Goal: Find specific page/section: Find specific page/section

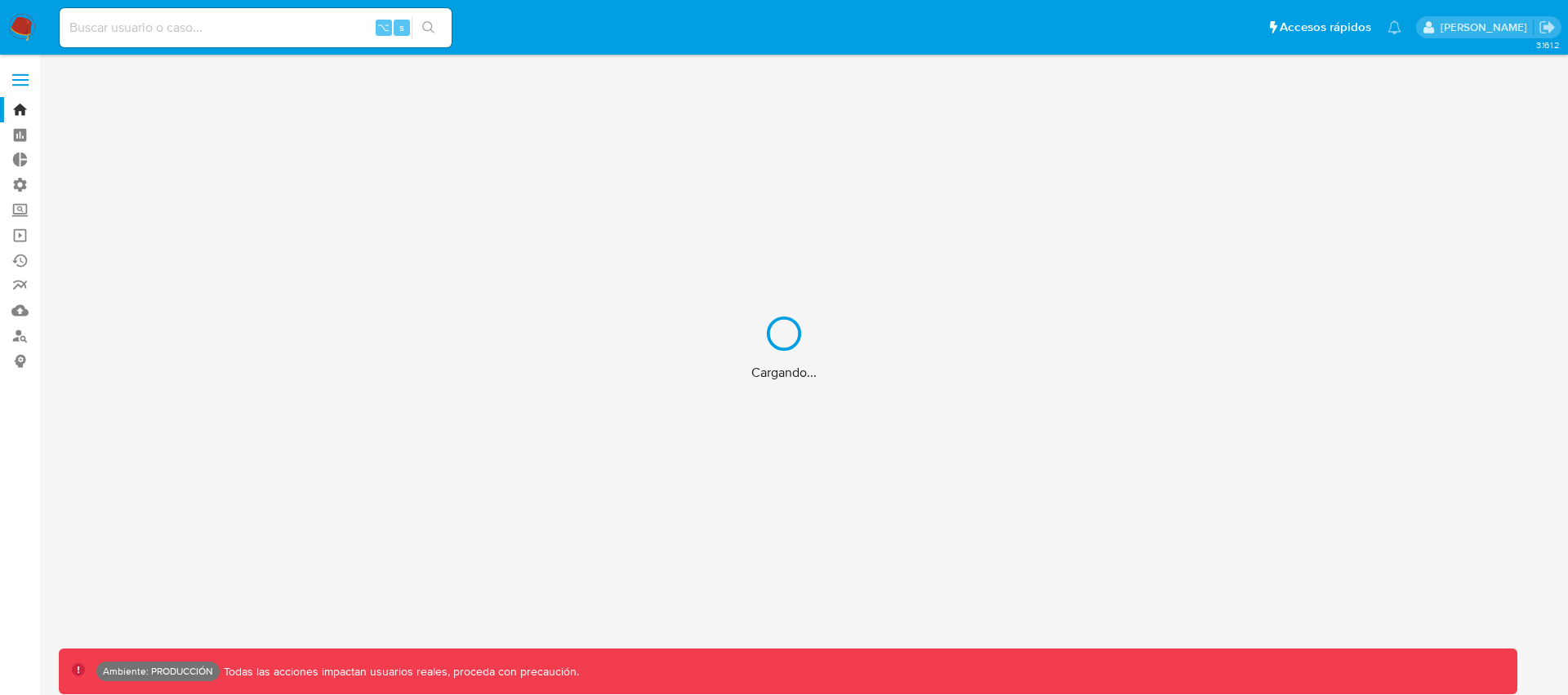
click at [195, 31] on div "Cargando..." at bounding box center [784, 348] width 1568 height 695
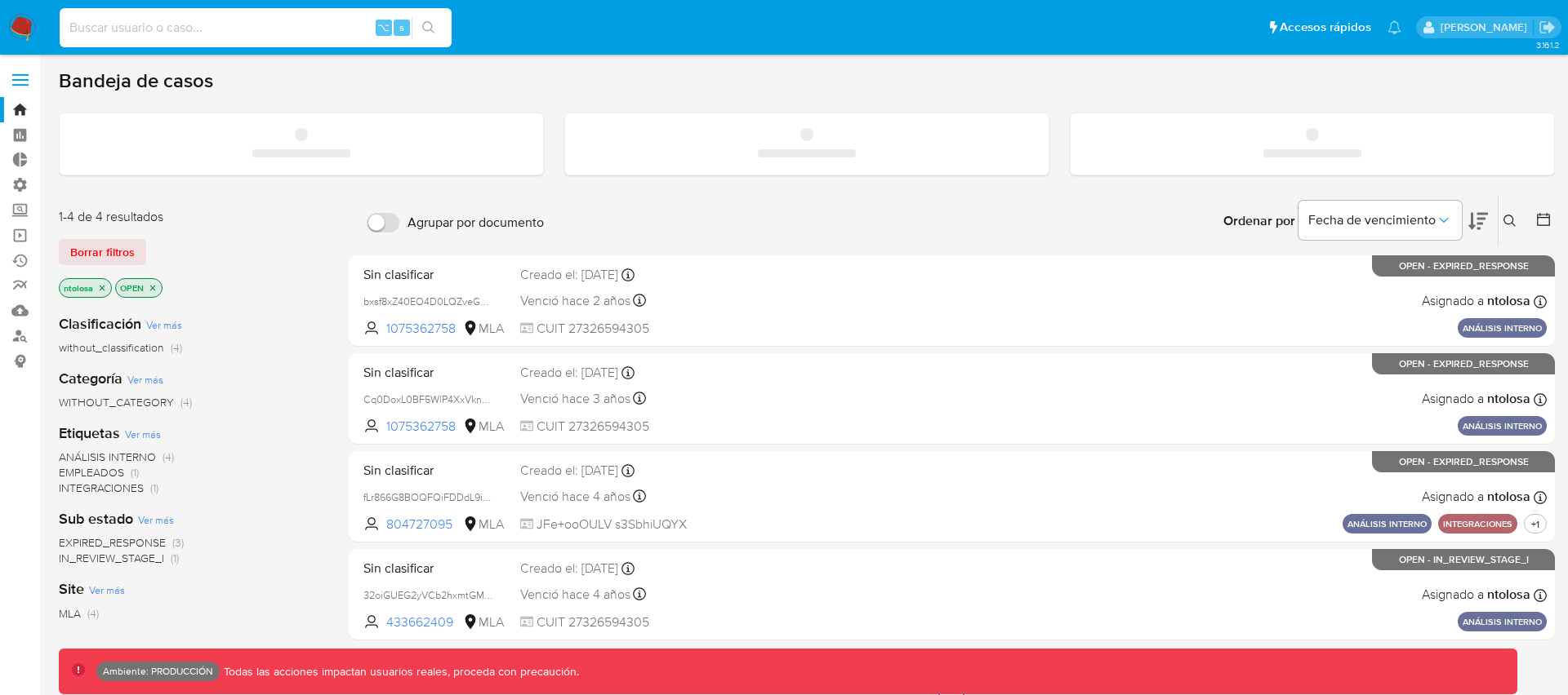
click at [199, 30] on input at bounding box center [255, 28] width 392 height 21
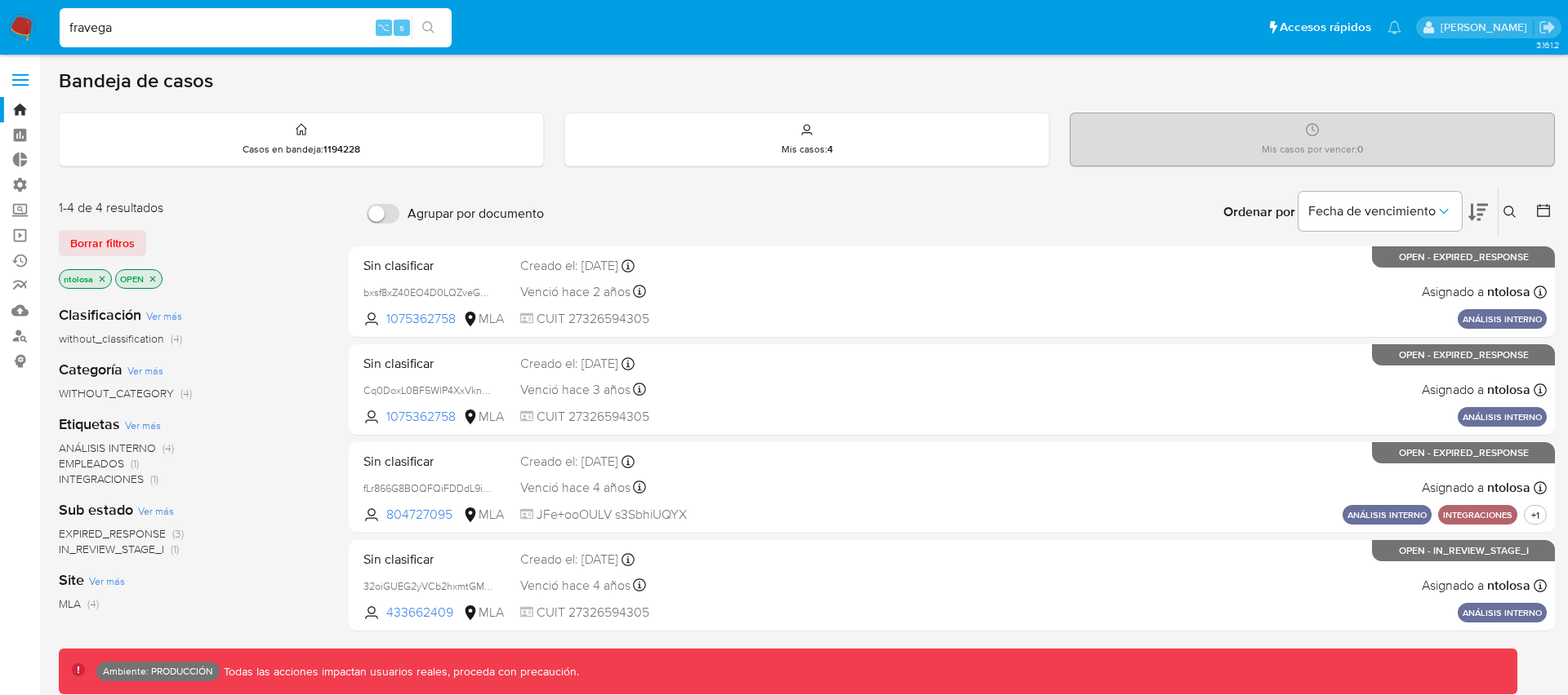
type input "fravega"
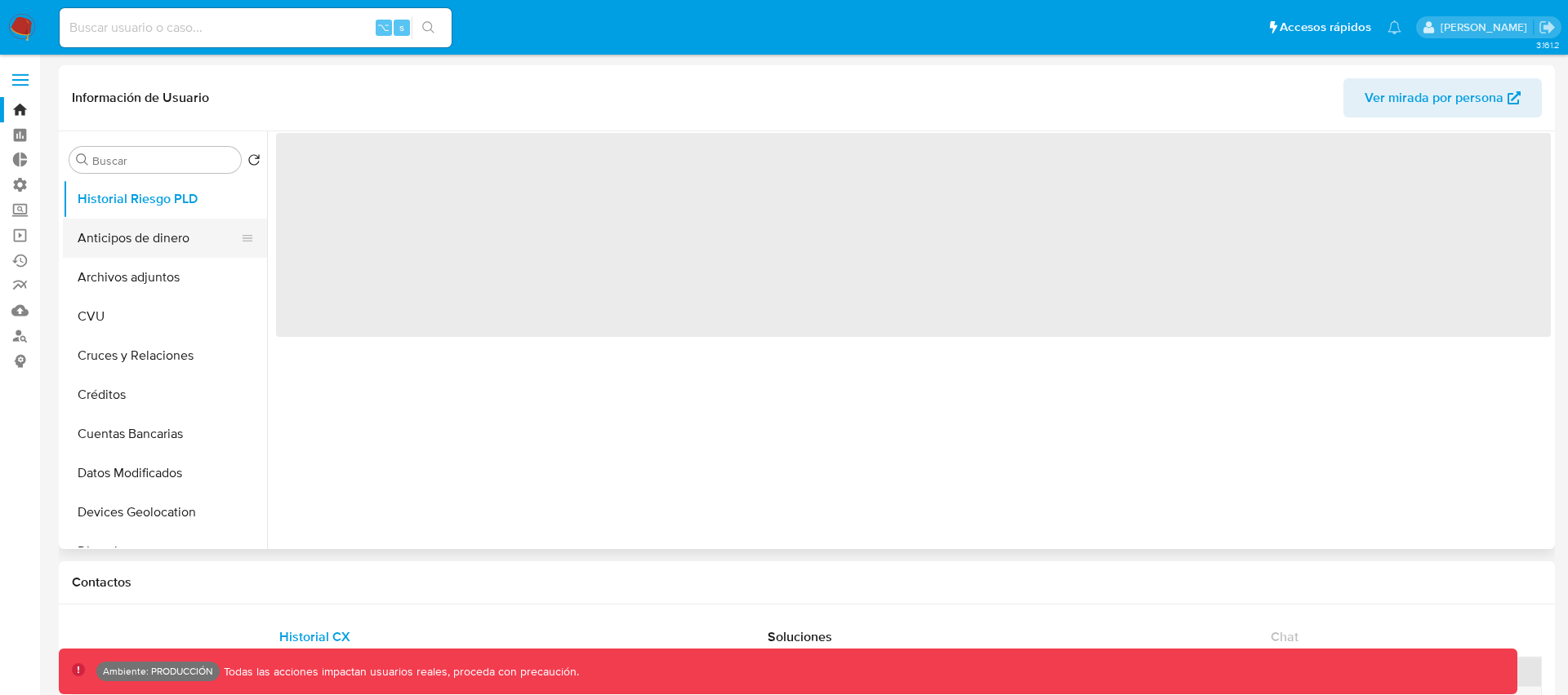
select select "10"
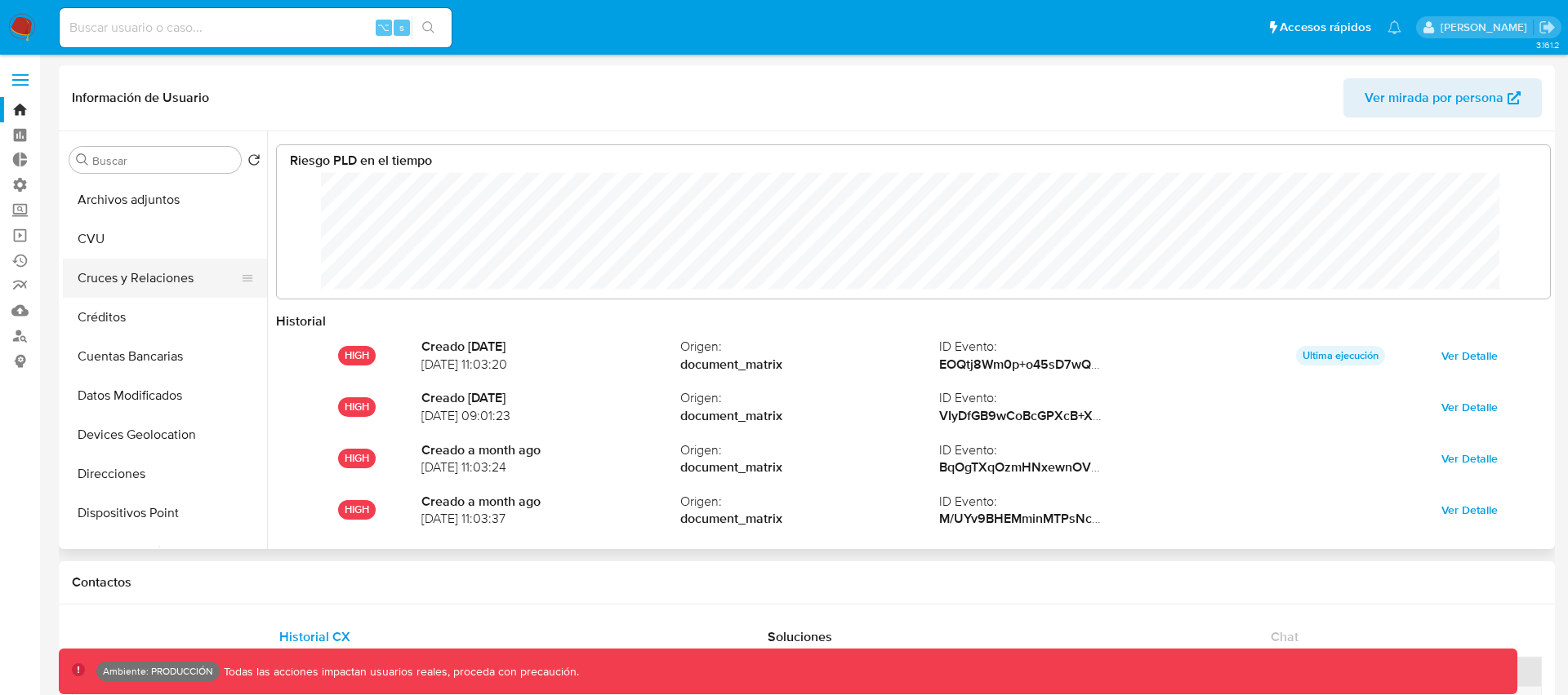
scroll to position [103, 0]
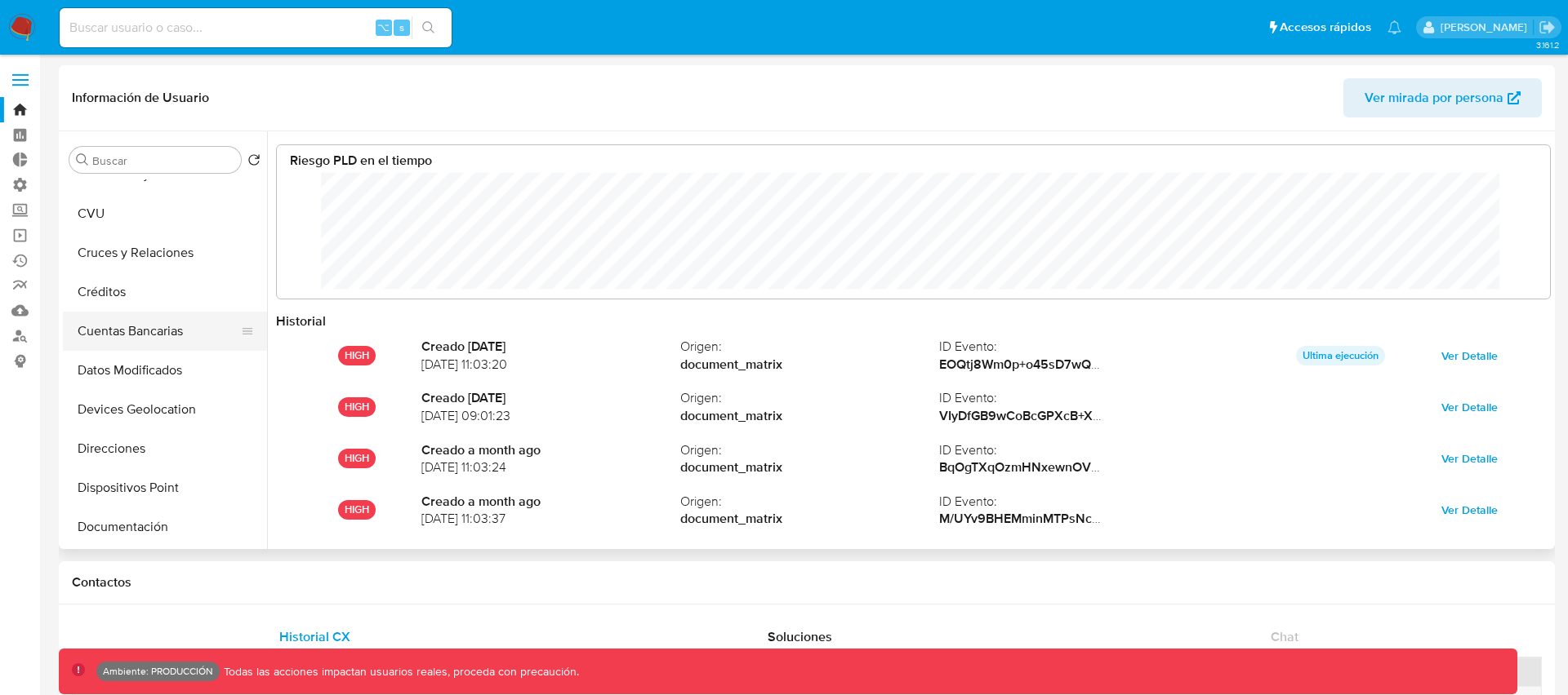
click at [160, 336] on button "Cuentas Bancarias" at bounding box center [159, 331] width 191 height 39
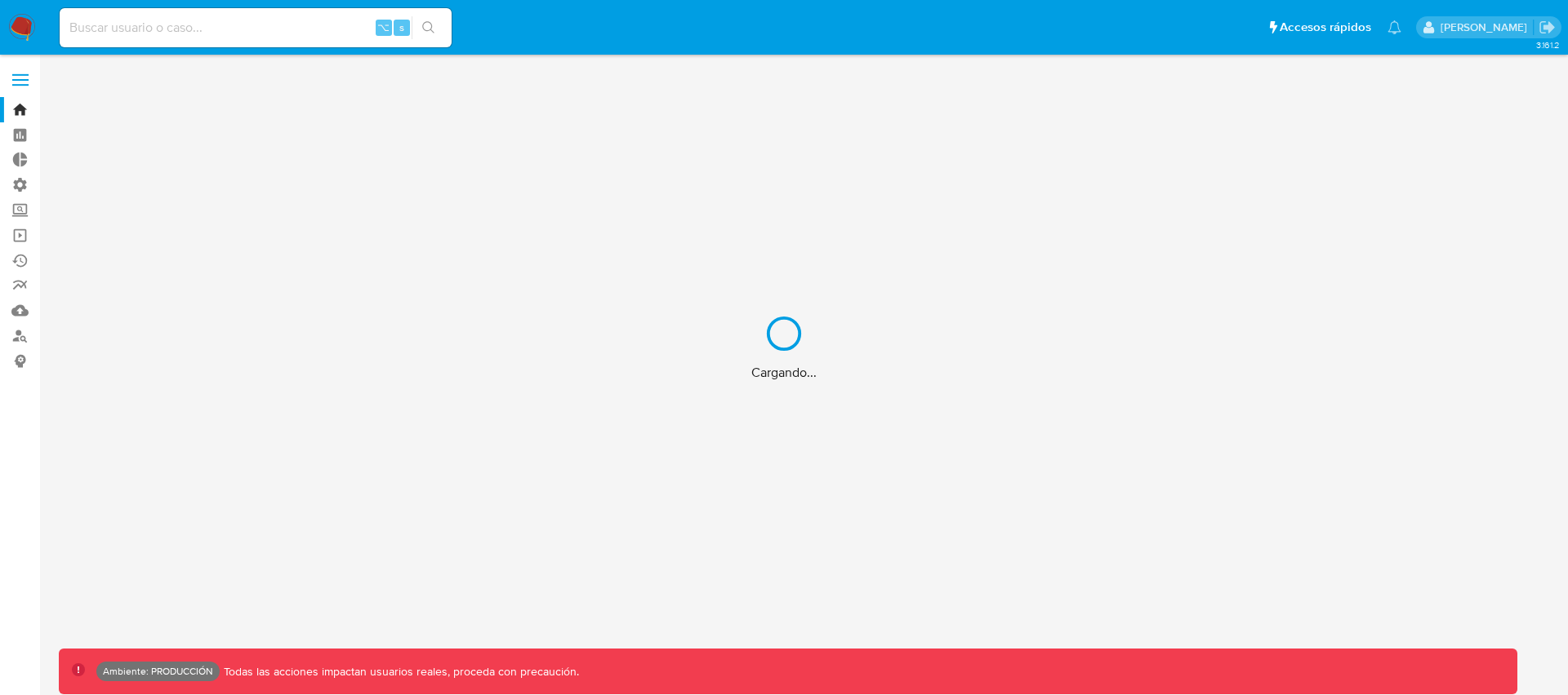
click at [191, 32] on div "Cargando..." at bounding box center [784, 348] width 1568 height 695
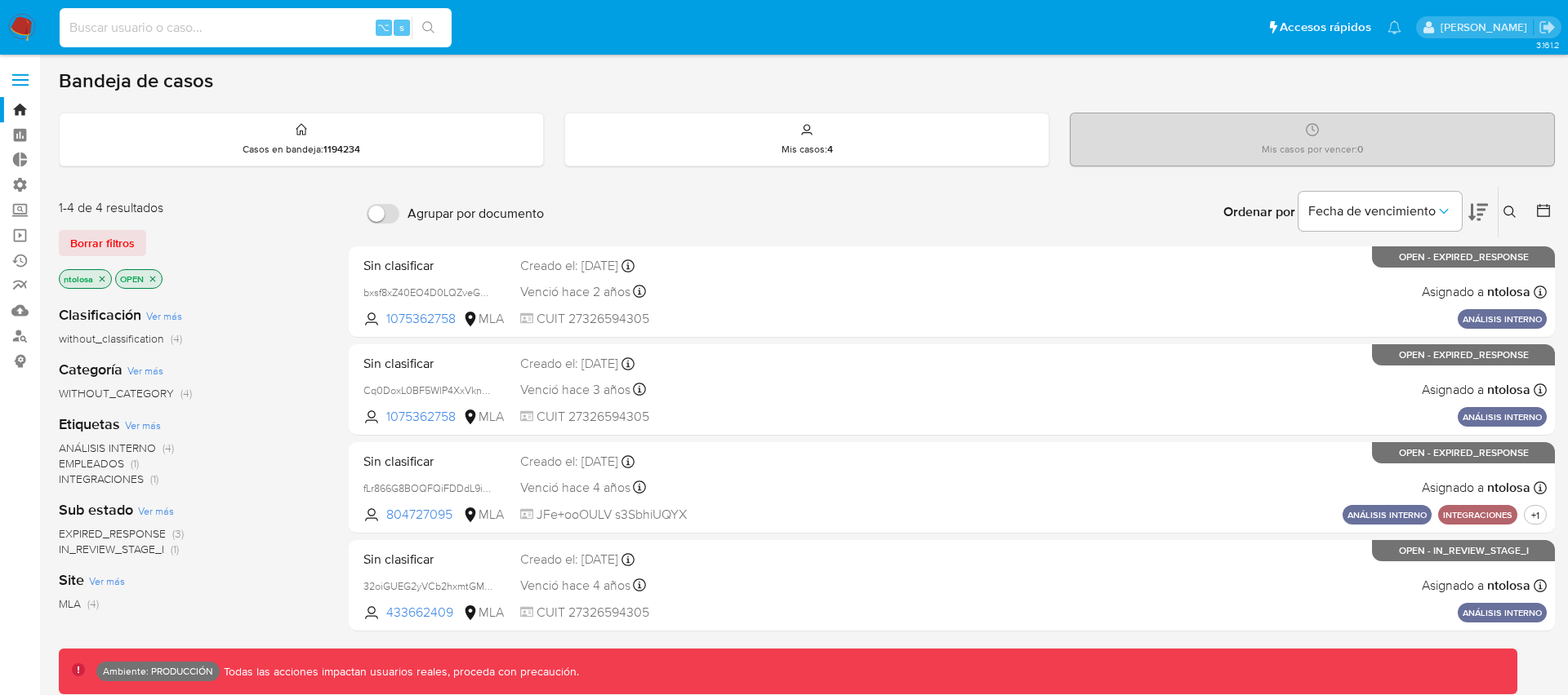
click at [190, 28] on input at bounding box center [255, 28] width 392 height 21
type input "eltolo@gmail.com"
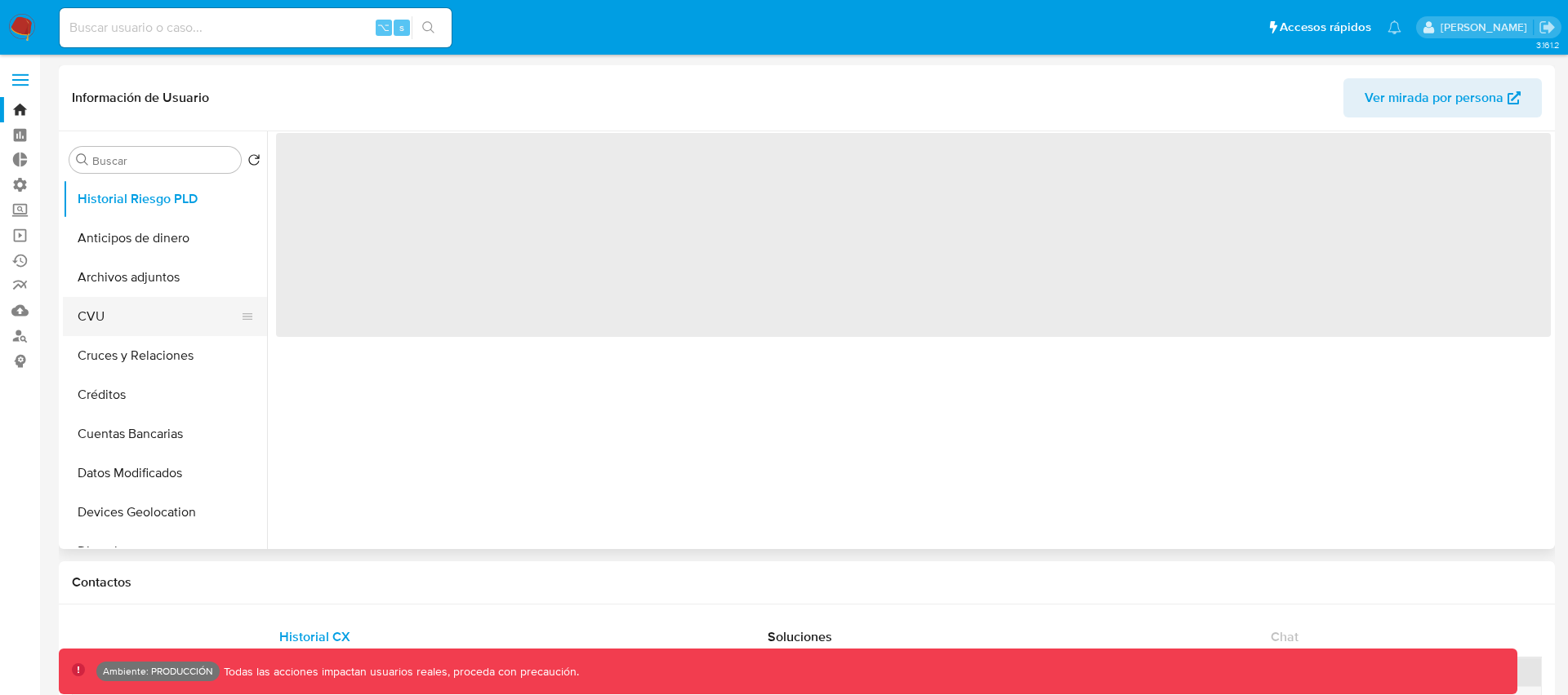
select select "10"
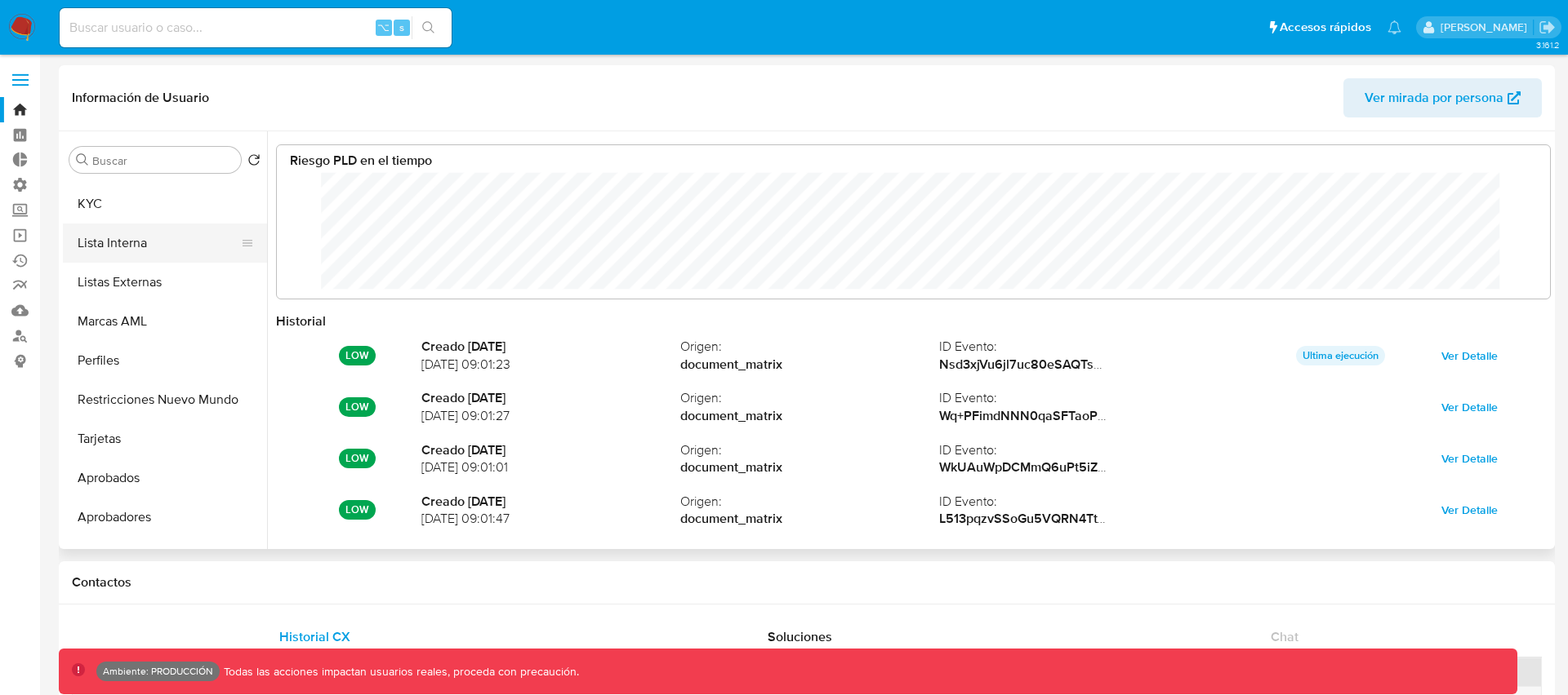
scroll to position [844, 0]
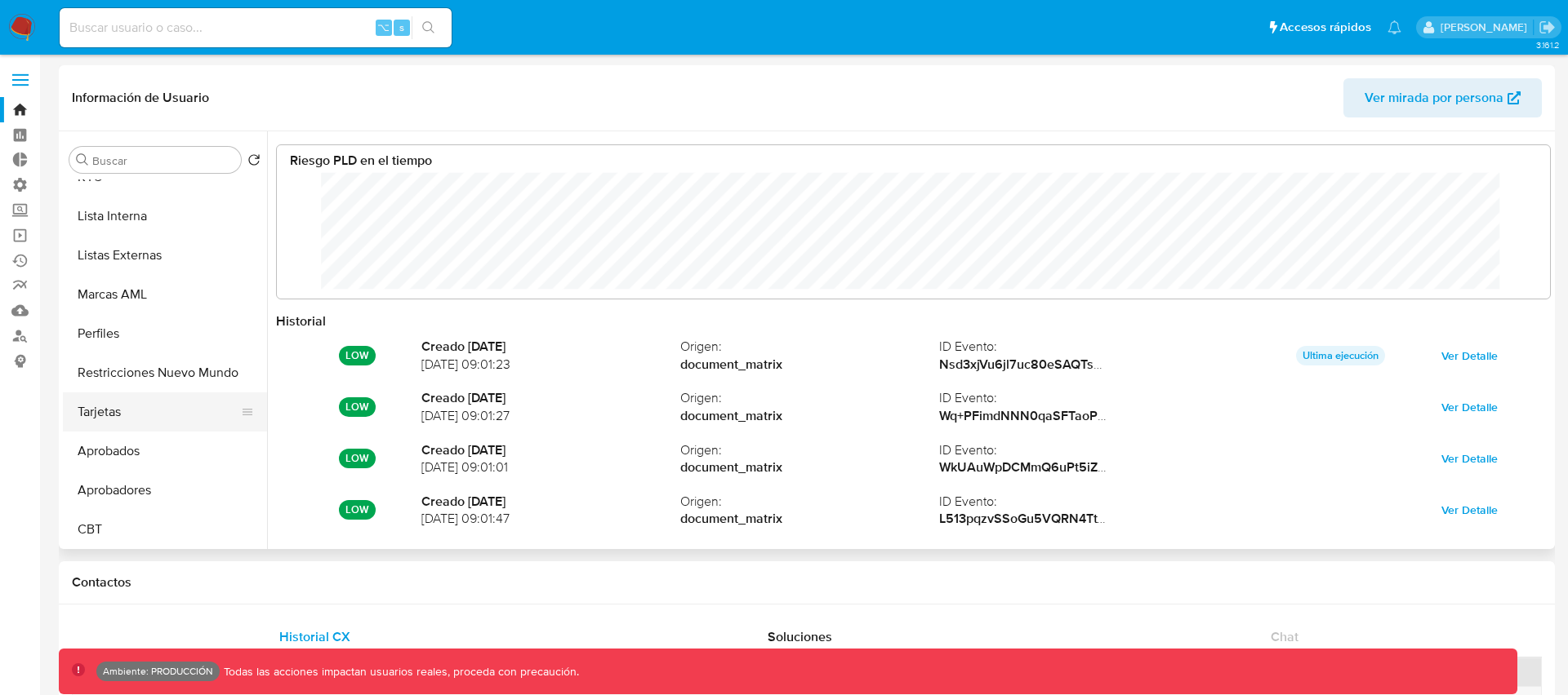
click at [106, 413] on button "Tarjetas" at bounding box center [159, 412] width 191 height 39
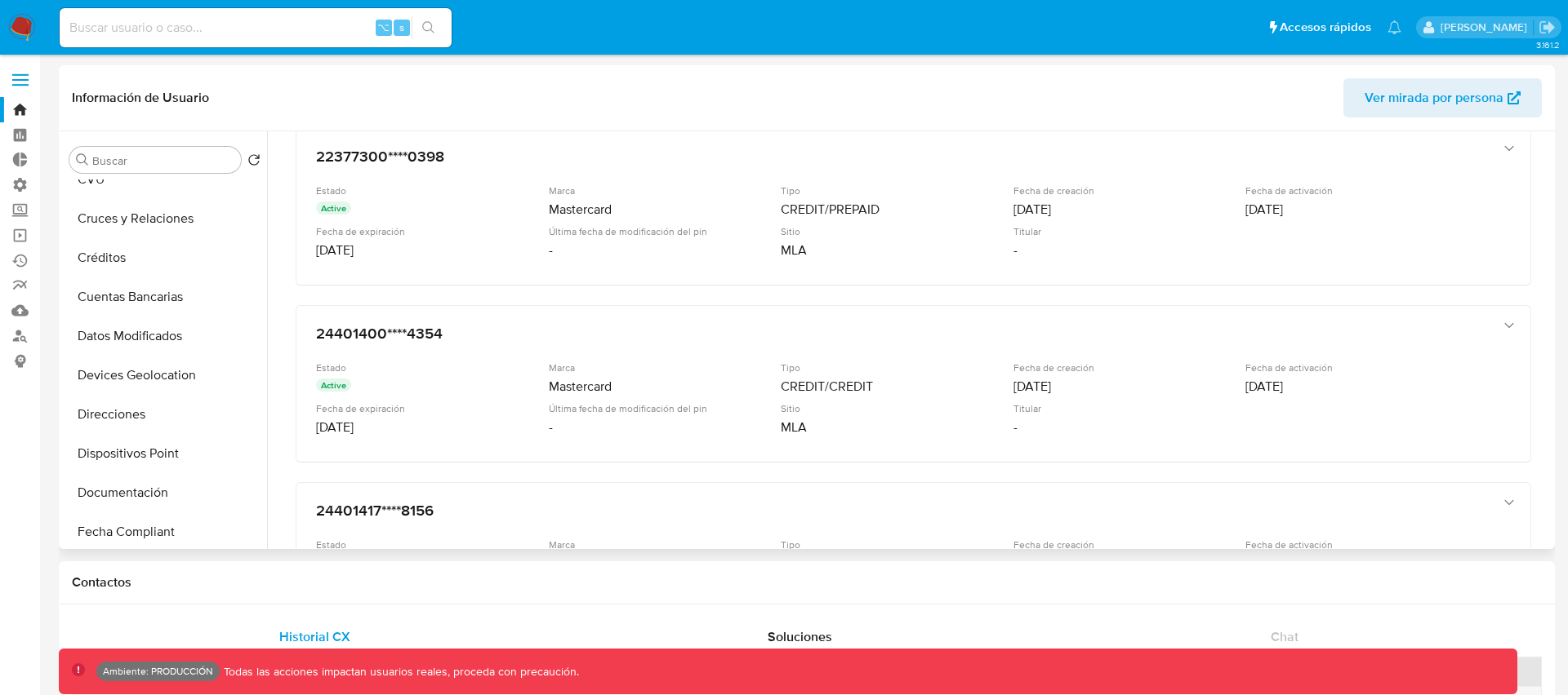
scroll to position [130, 0]
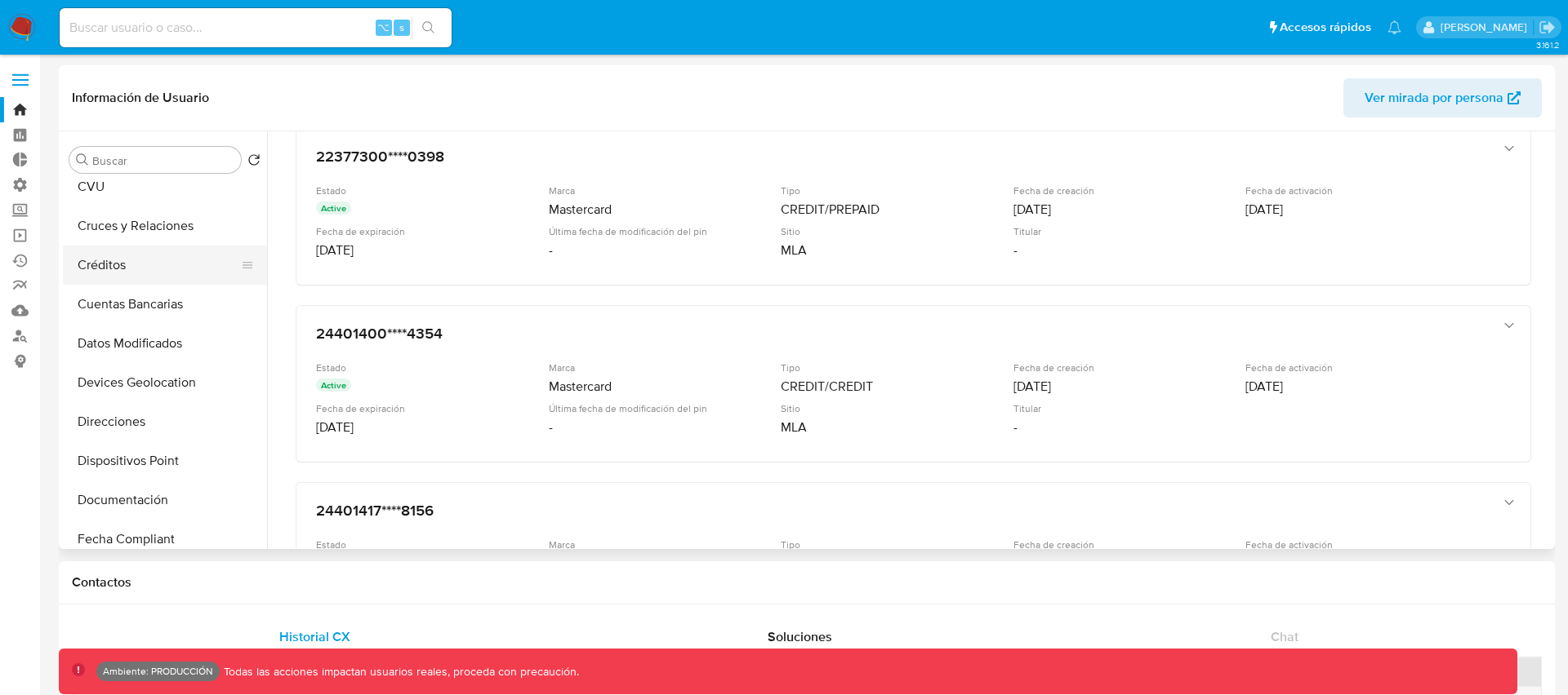
click at [114, 270] on button "Créditos" at bounding box center [159, 265] width 191 height 39
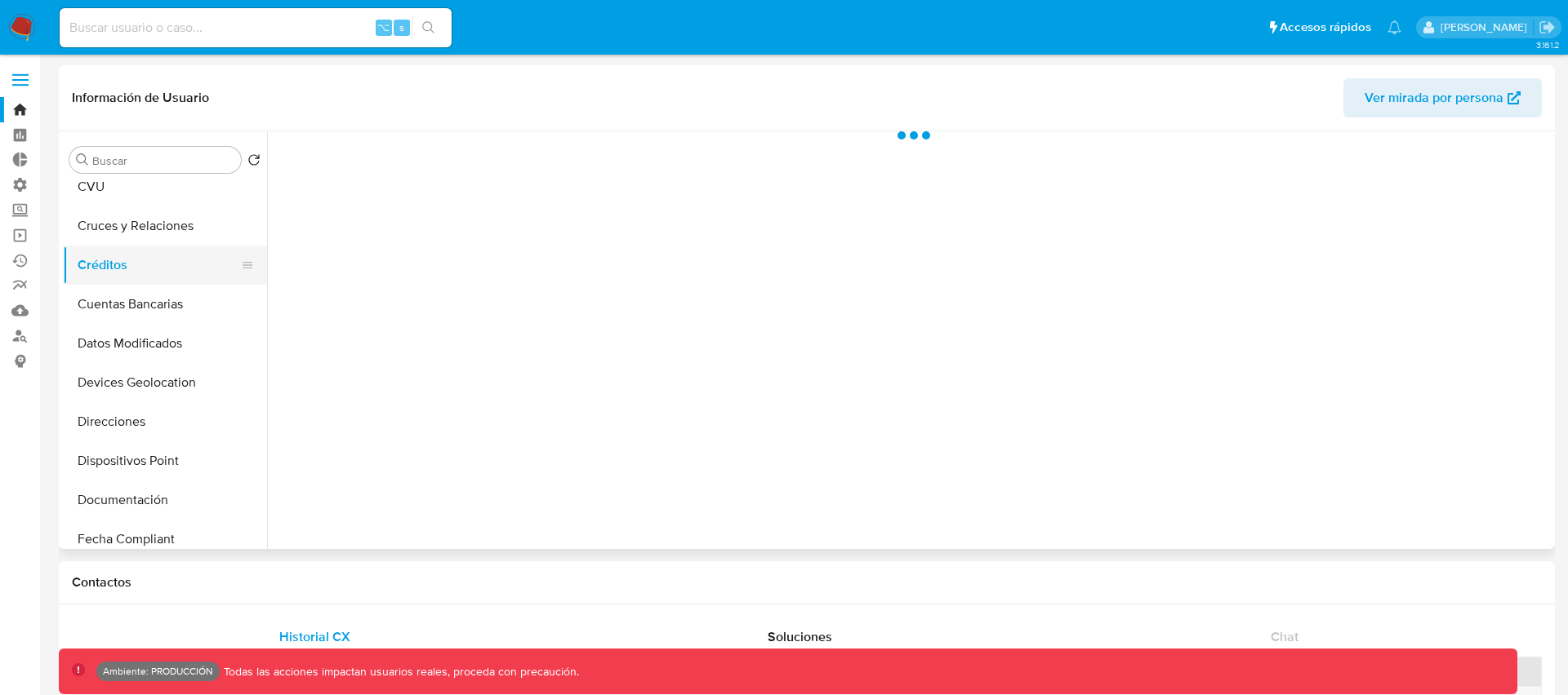
scroll to position [0, 0]
